Goal: Obtain resource: Download file/media

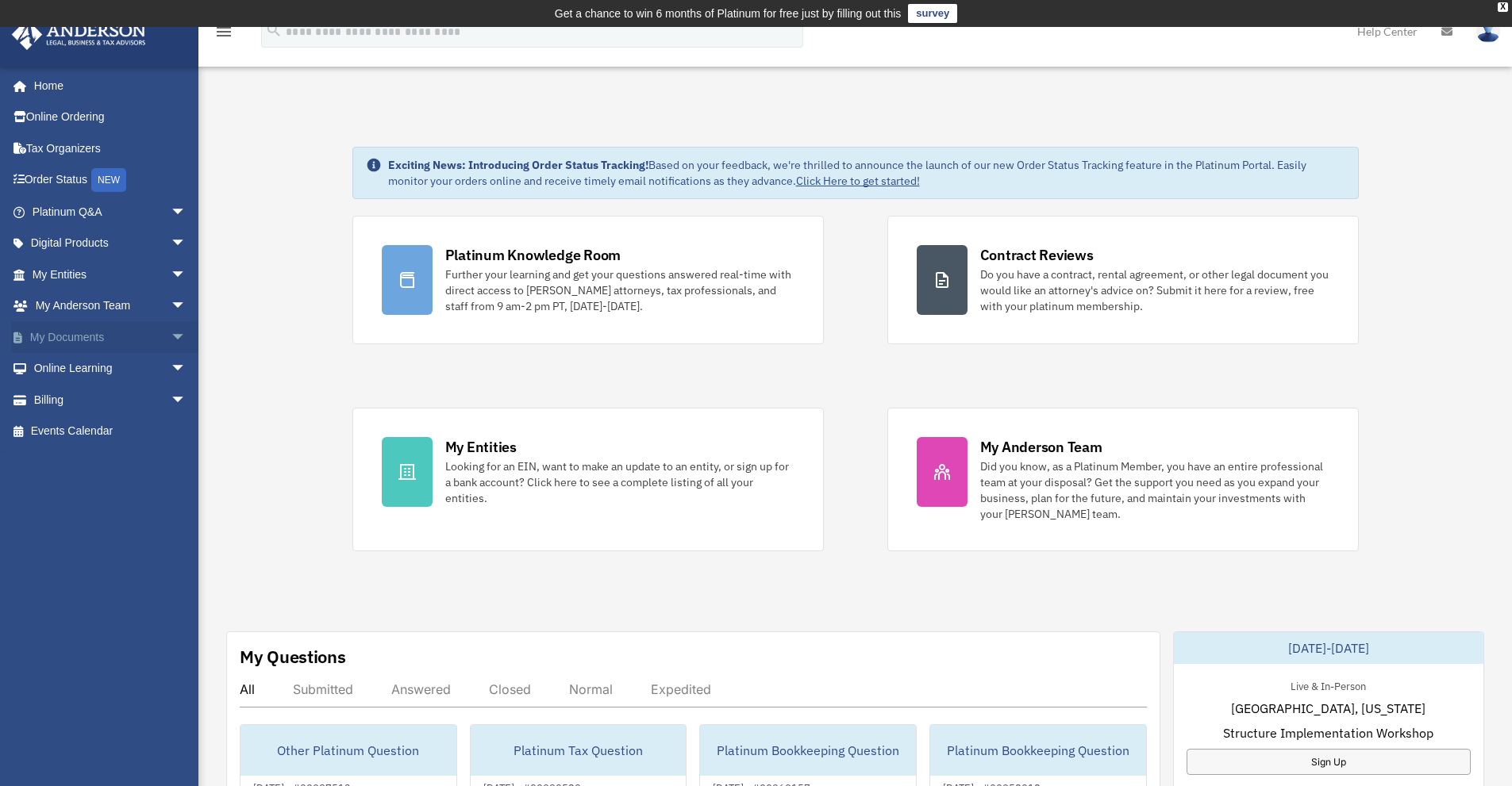
click at [170, 333] on span "arrow_drop_down" at bounding box center [186, 338] width 31 height 32
click at [69, 370] on link "Box" at bounding box center [117, 368] width 188 height 31
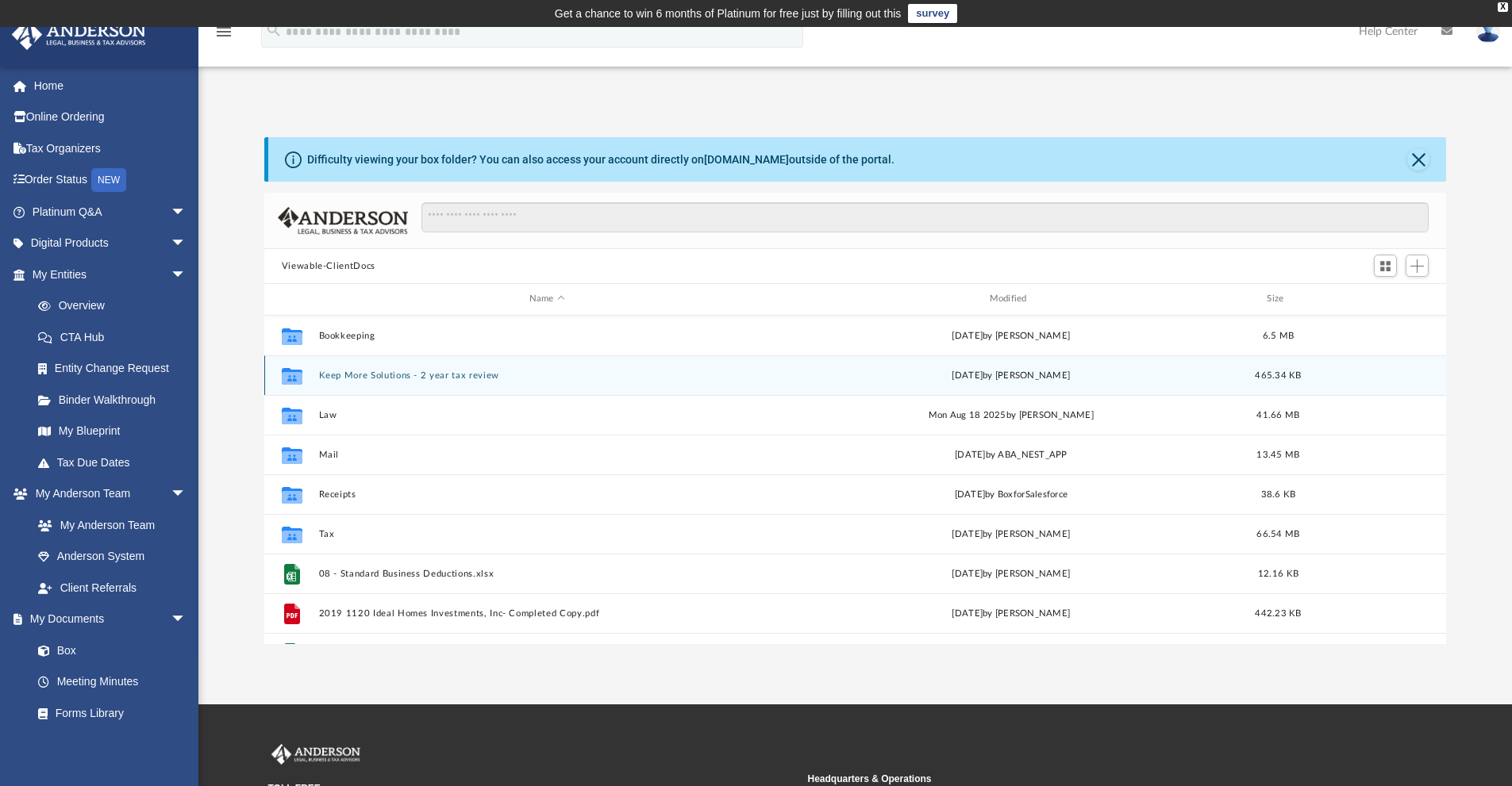
scroll to position [349, 1170]
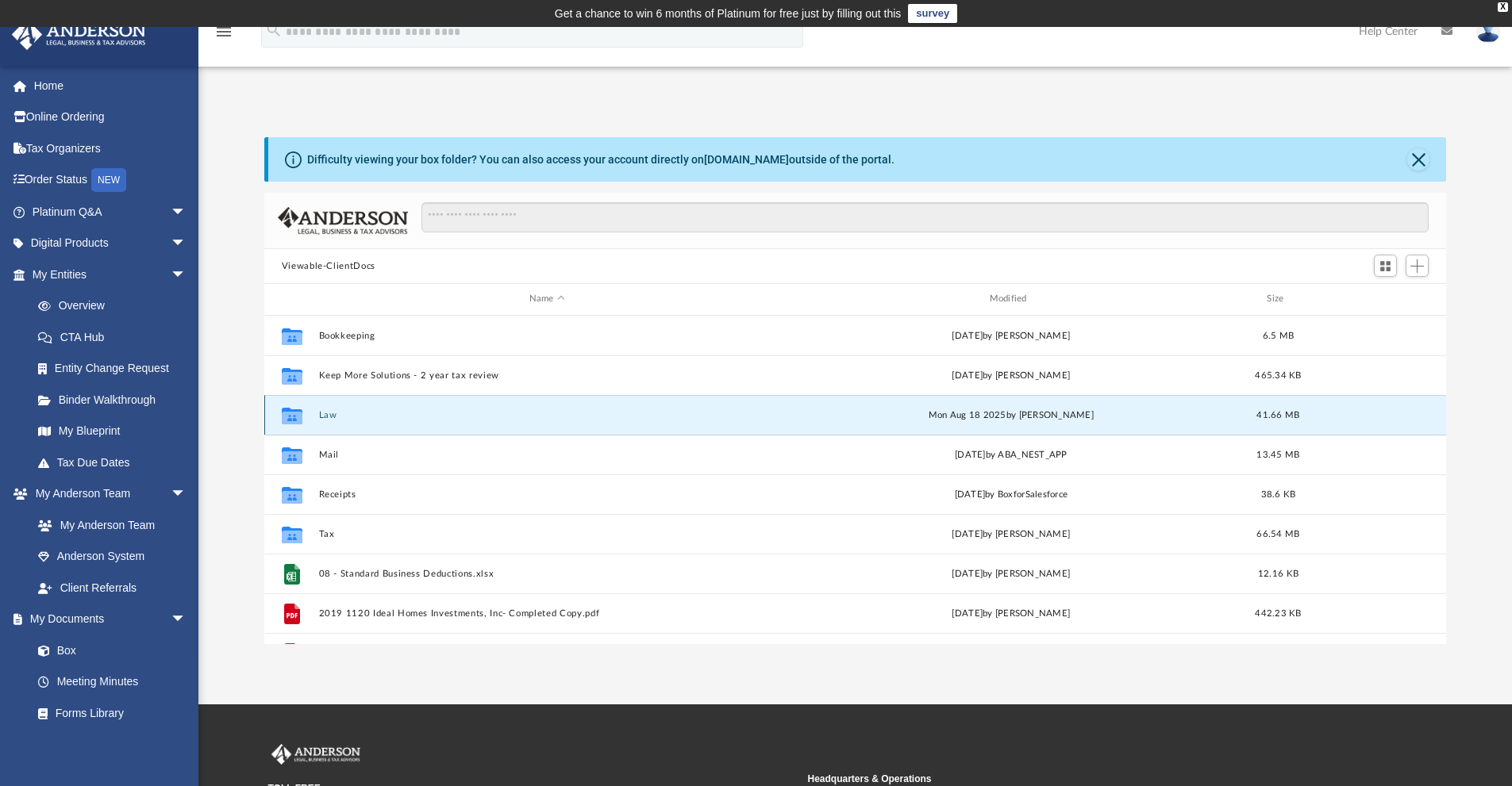
click at [326, 413] on button "Law" at bounding box center [547, 415] width 457 height 10
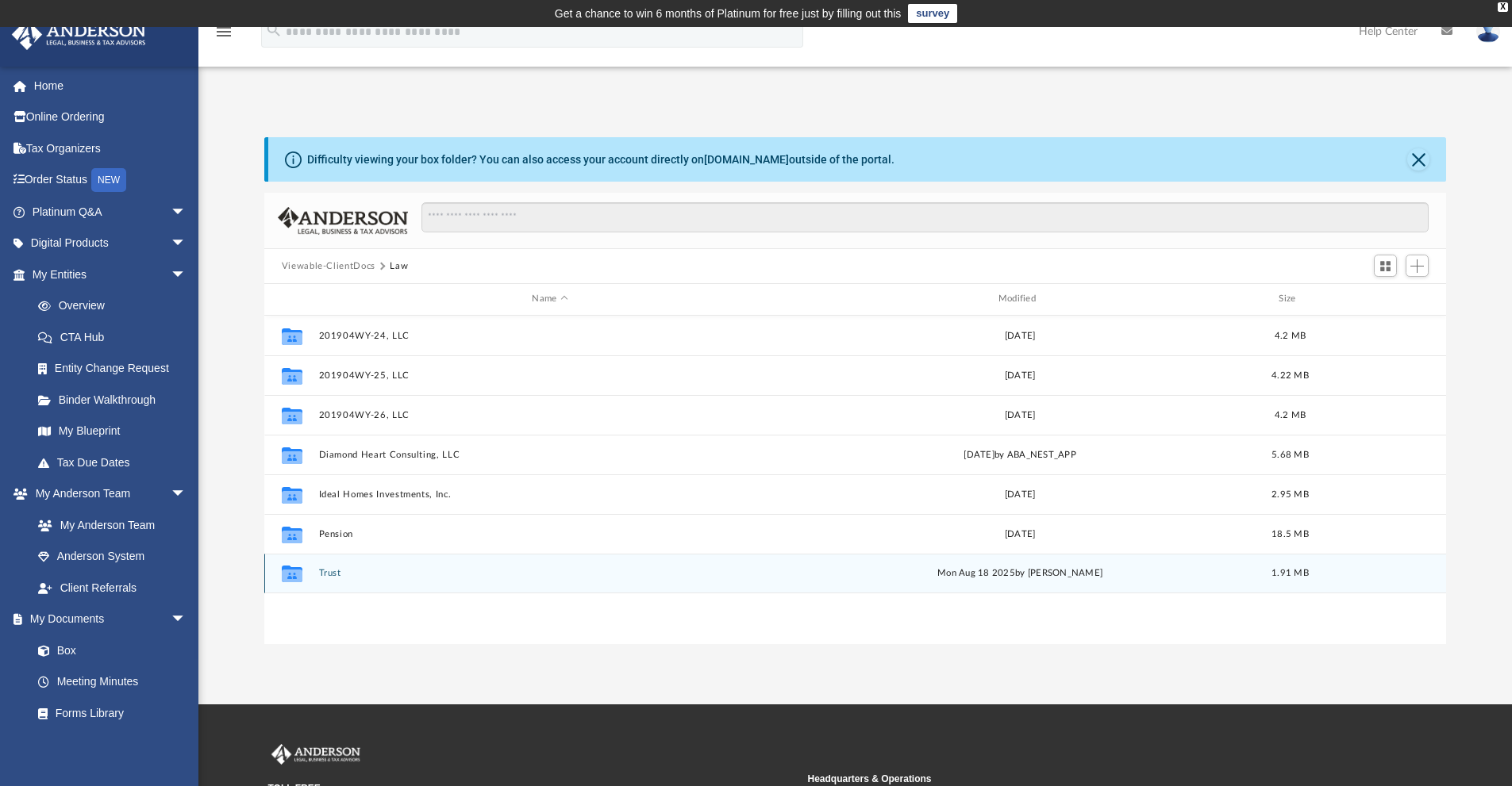
click at [335, 572] on button "Trust" at bounding box center [550, 573] width 463 height 10
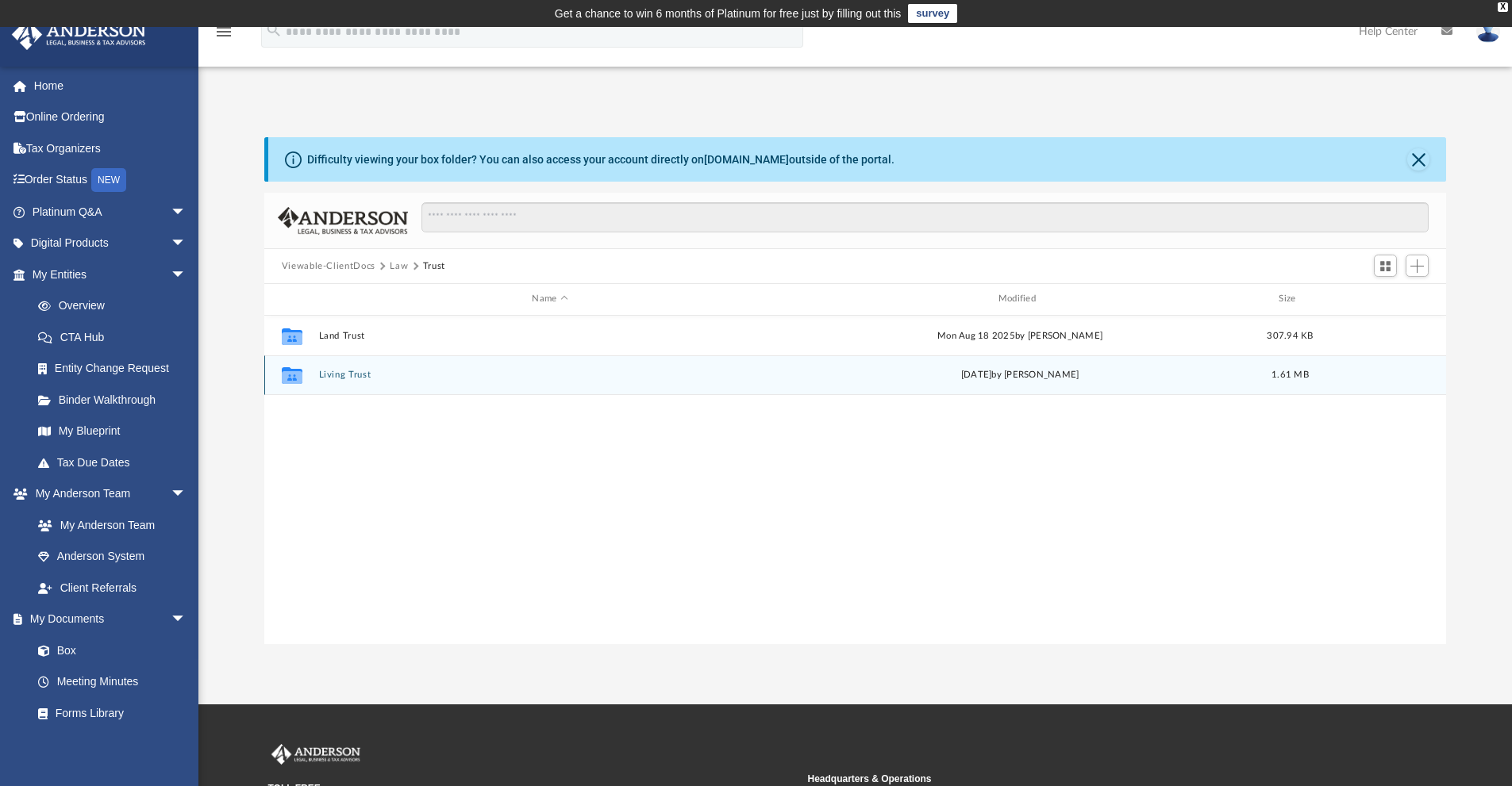
click at [343, 373] on button "Living Trust" at bounding box center [550, 375] width 463 height 10
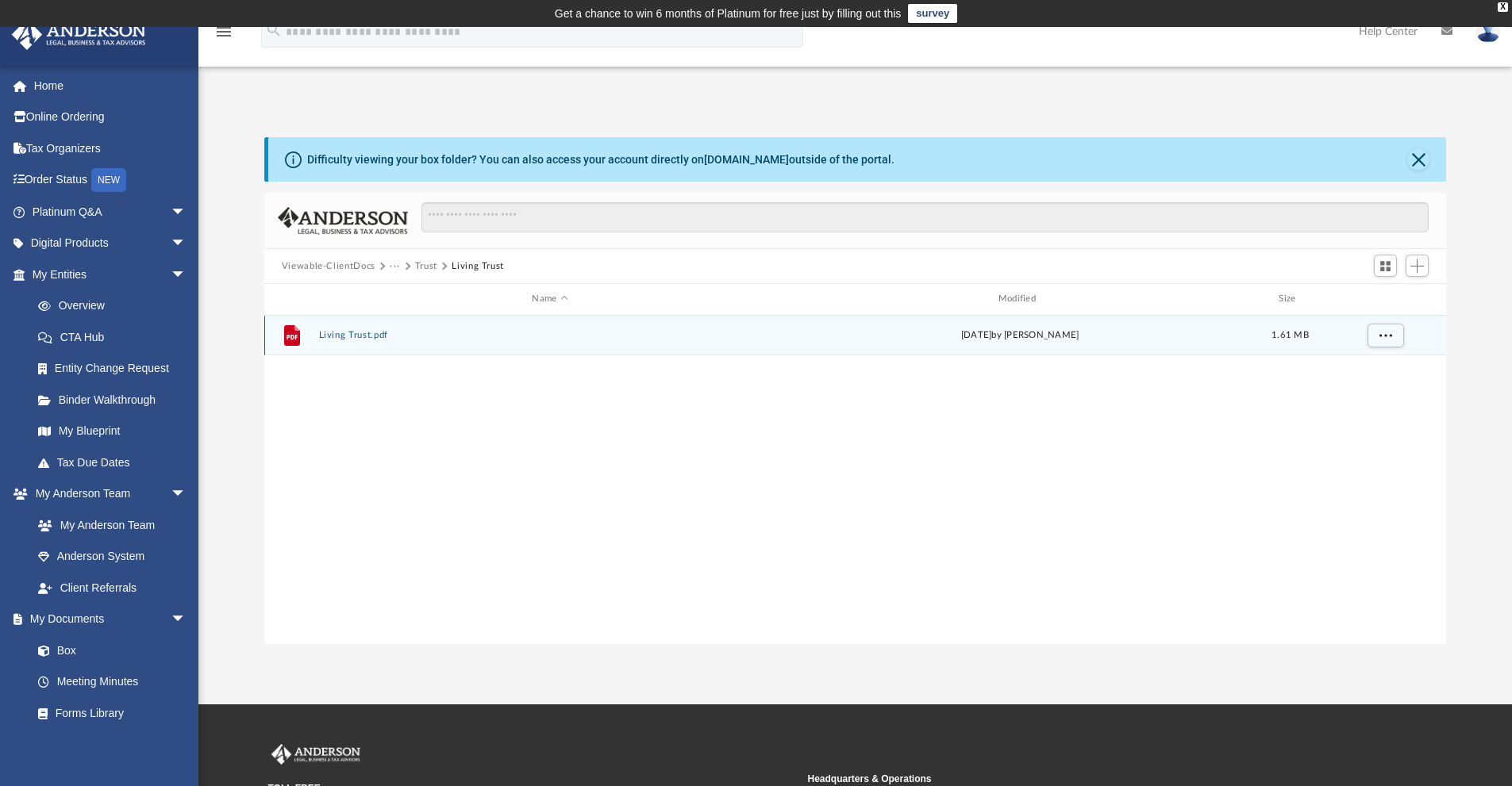
click at [355, 334] on button "Living Trust.pdf" at bounding box center [550, 335] width 463 height 10
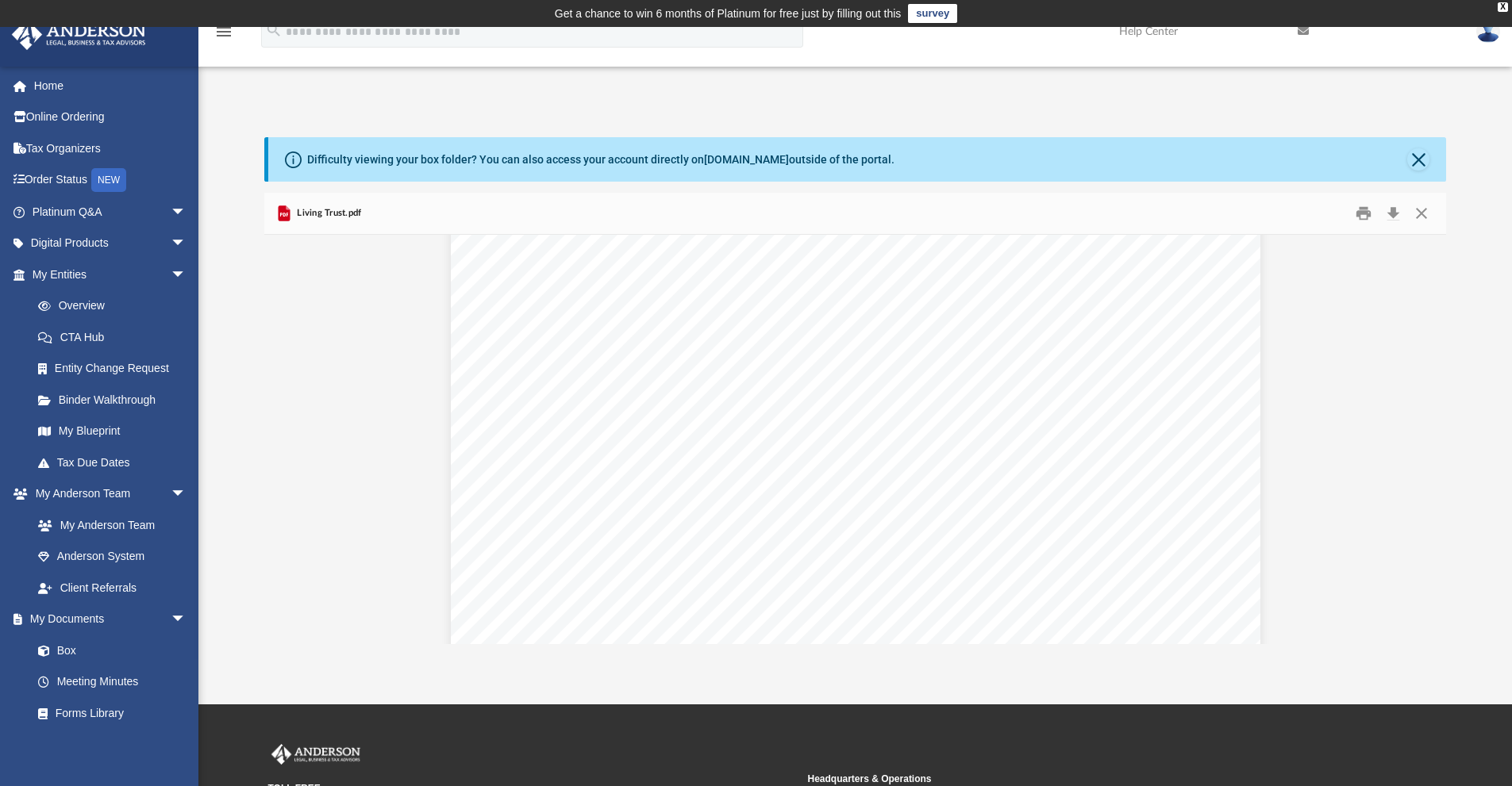
scroll to position [1587, 0]
click at [1424, 215] on button "Close" at bounding box center [1422, 214] width 29 height 25
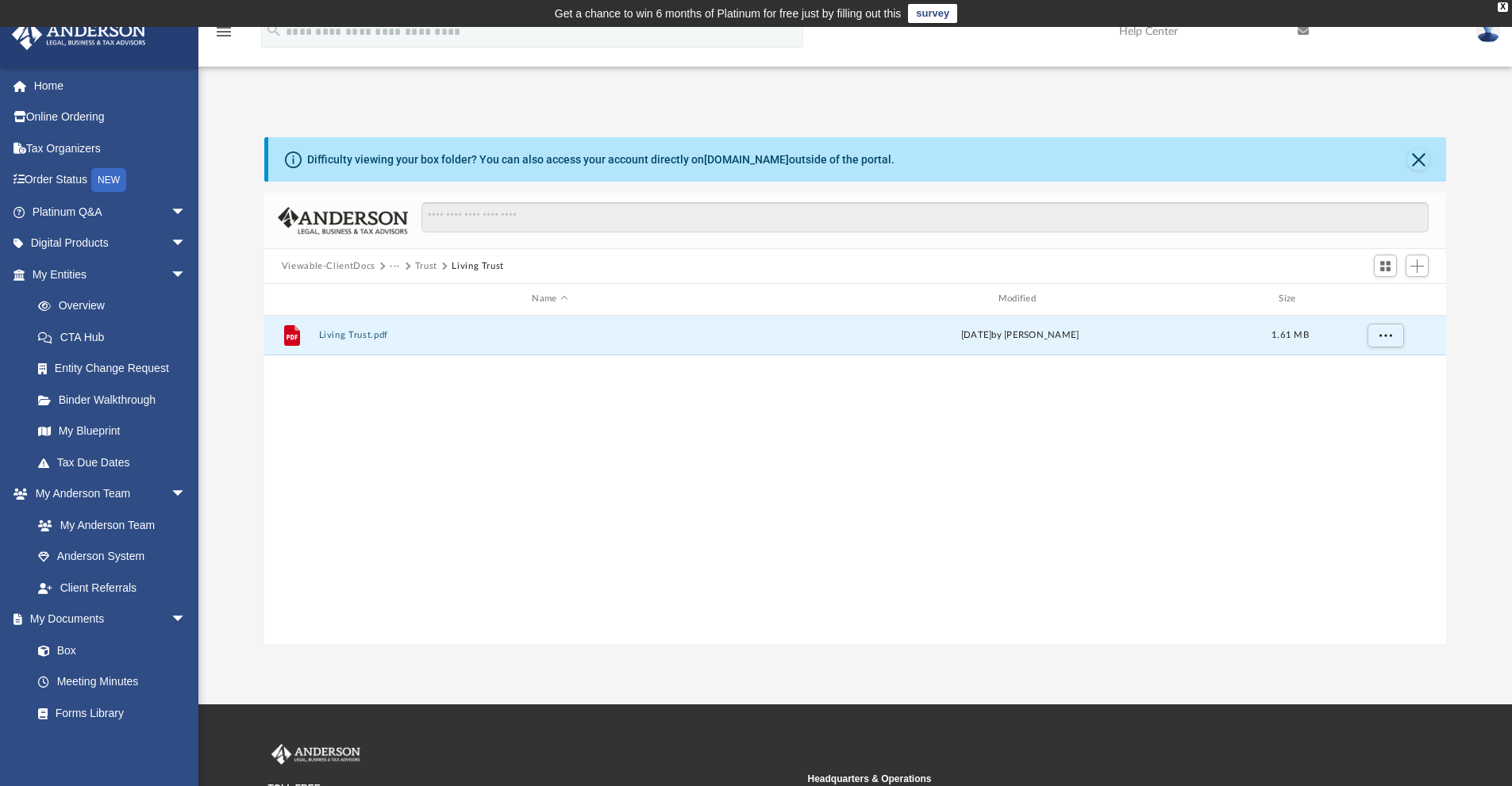
click at [424, 264] on button "Trust" at bounding box center [426, 267] width 23 height 14
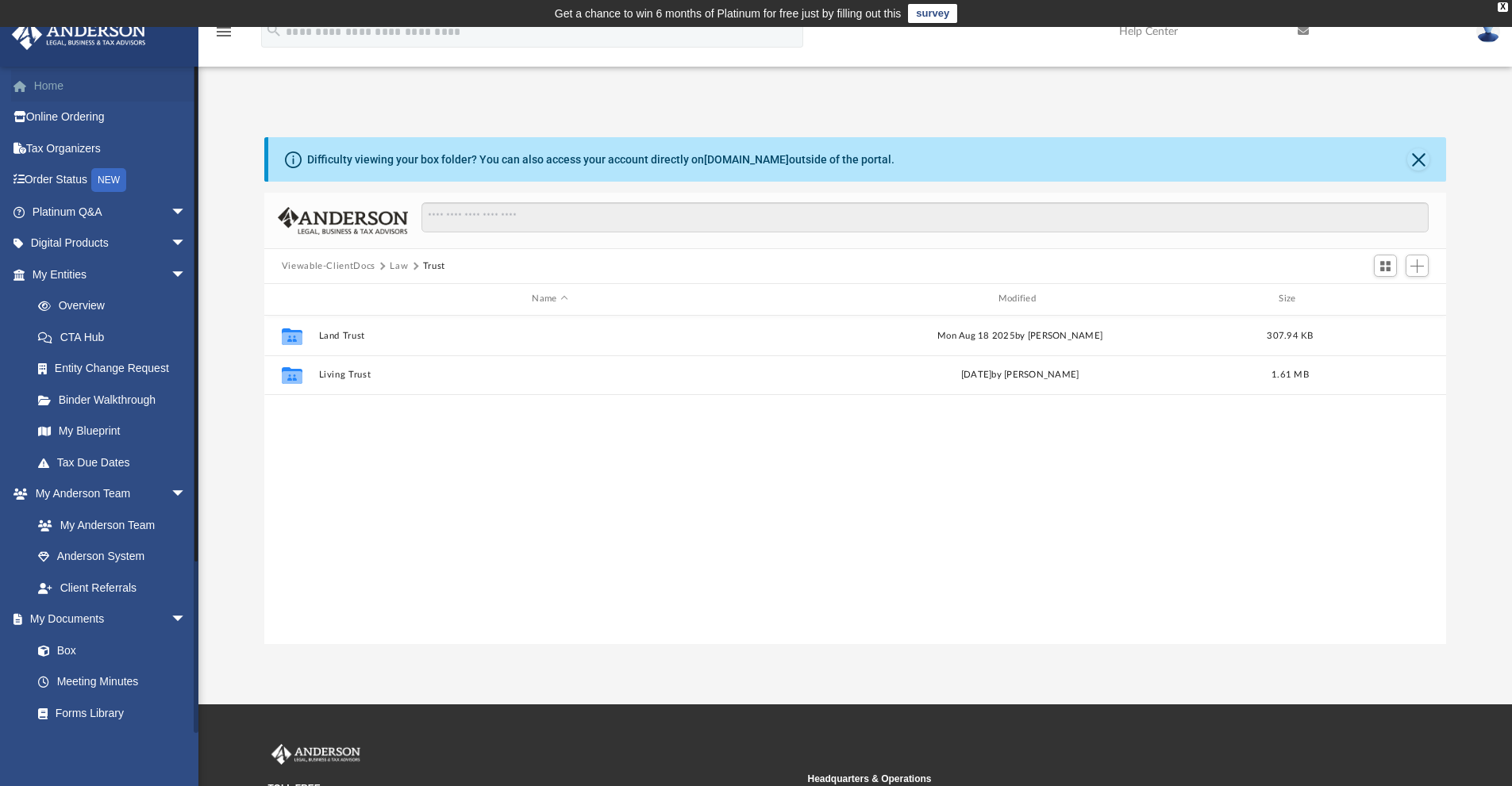
click at [55, 88] on link "Home" at bounding box center [111, 85] width 199 height 31
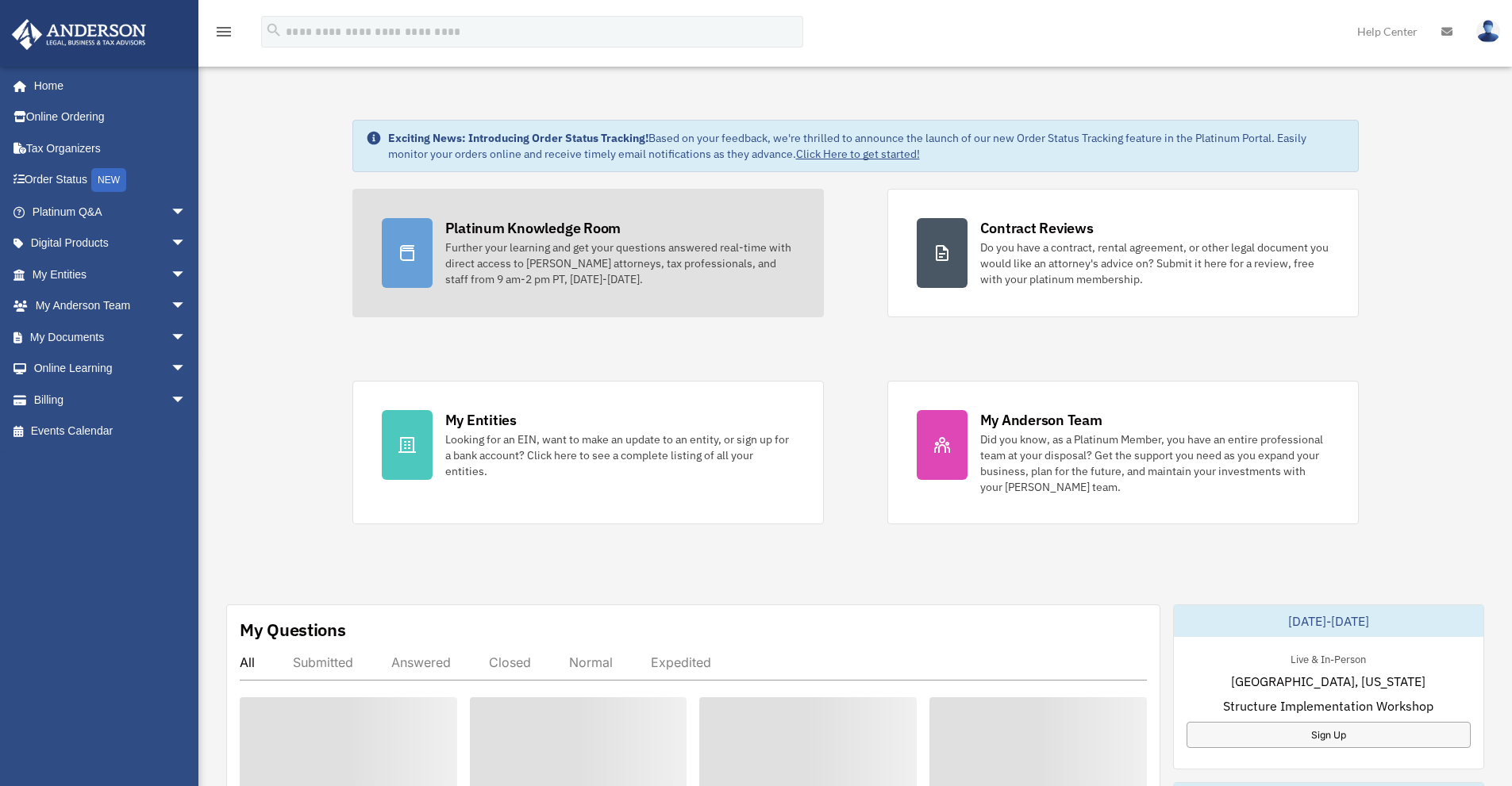
click at [493, 226] on div "Platinum Knowledge Room" at bounding box center [533, 228] width 176 height 20
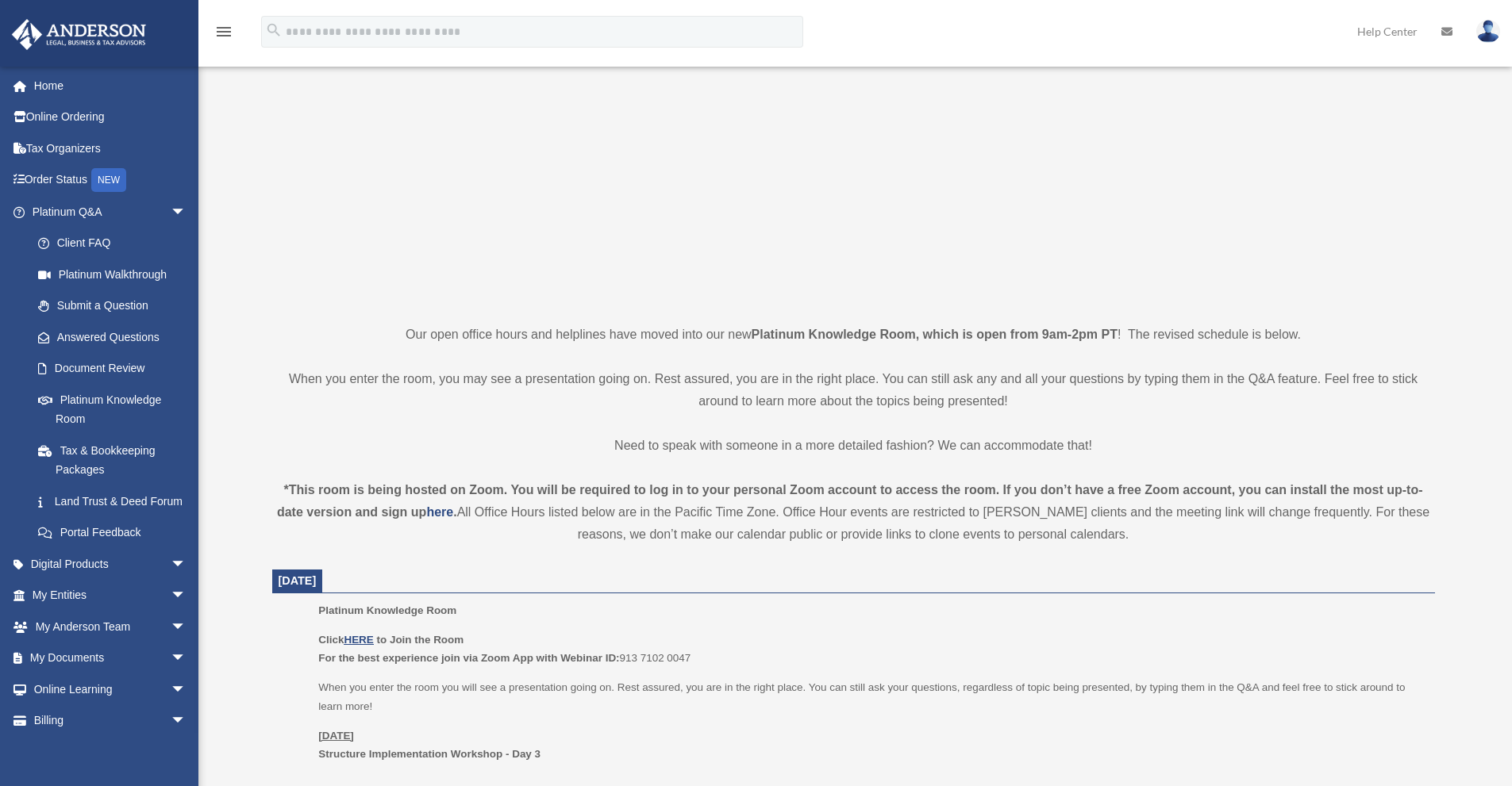
scroll to position [476, 0]
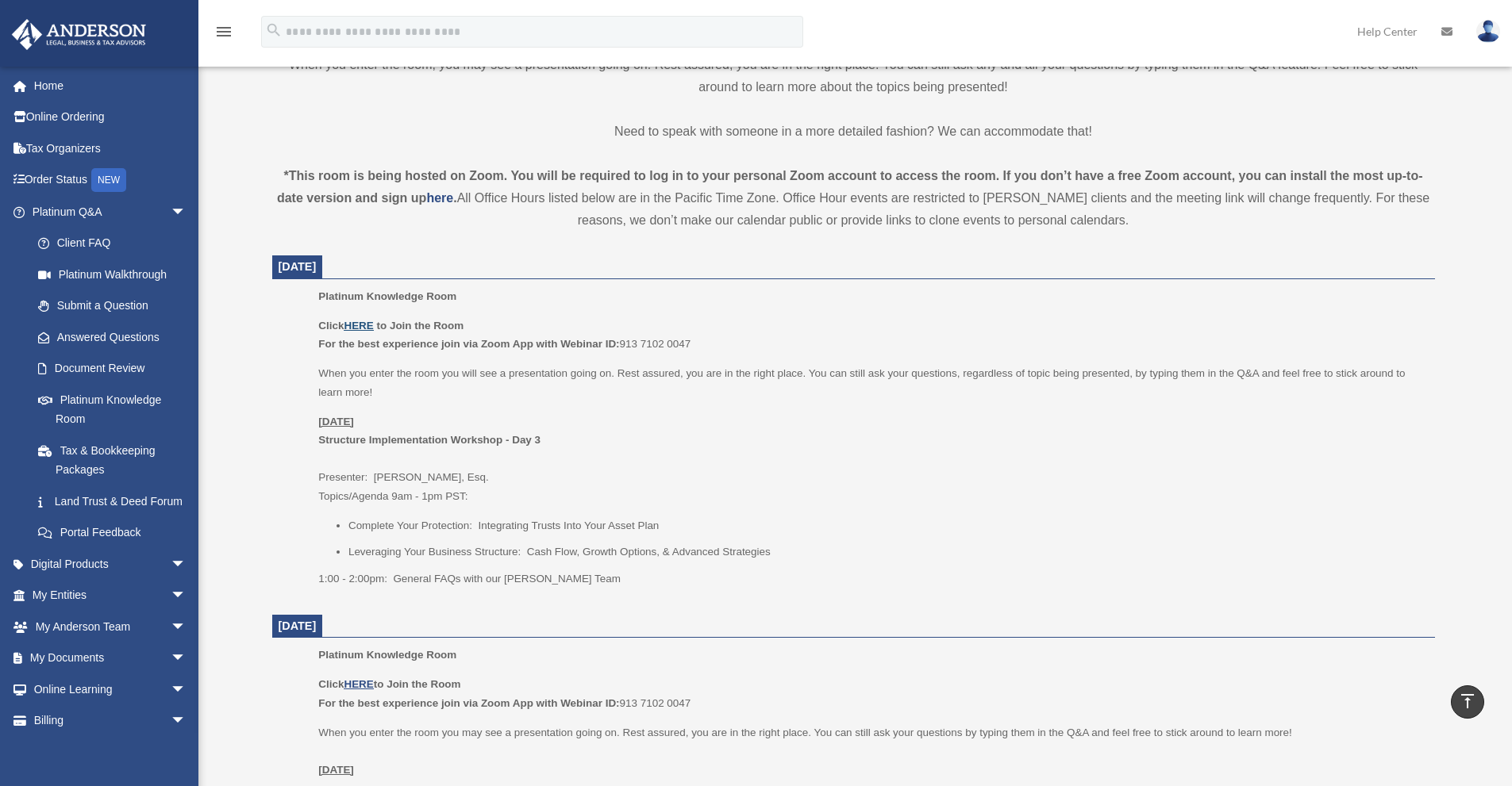
click at [371, 325] on u "HERE" at bounding box center [359, 325] width 30 height 12
